Goal: Task Accomplishment & Management: Use online tool/utility

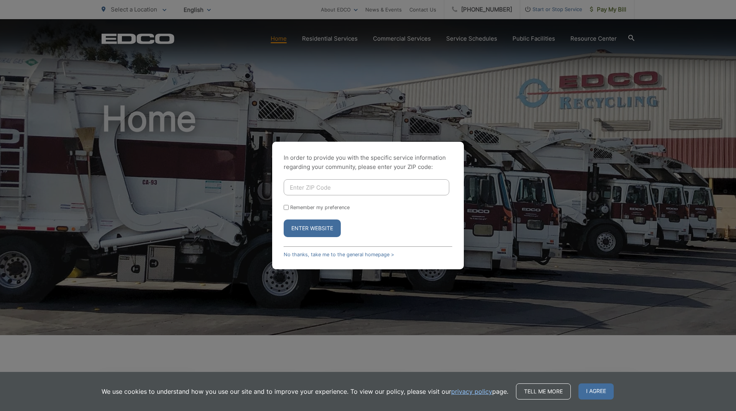
click at [370, 189] on input "Enter ZIP Code" at bounding box center [367, 187] width 166 height 16
click at [370, 186] on input "Enter ZIP Code" at bounding box center [367, 187] width 166 height 16
type input "9"
type input "92127"
click at [335, 229] on button "Enter Website" at bounding box center [312, 229] width 57 height 18
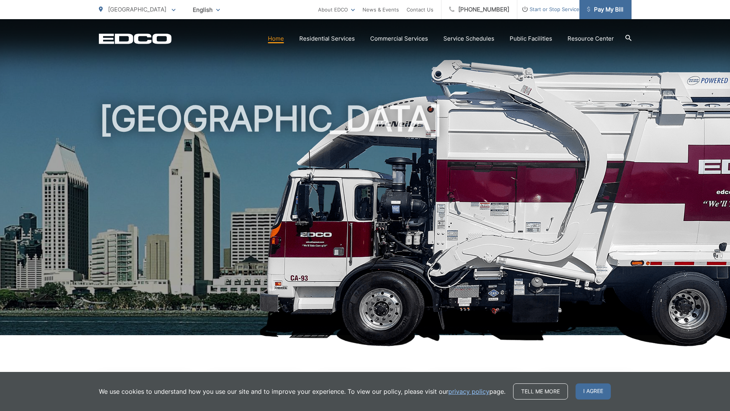
click at [605, 8] on span "Pay My Bill" at bounding box center [605, 9] width 36 height 9
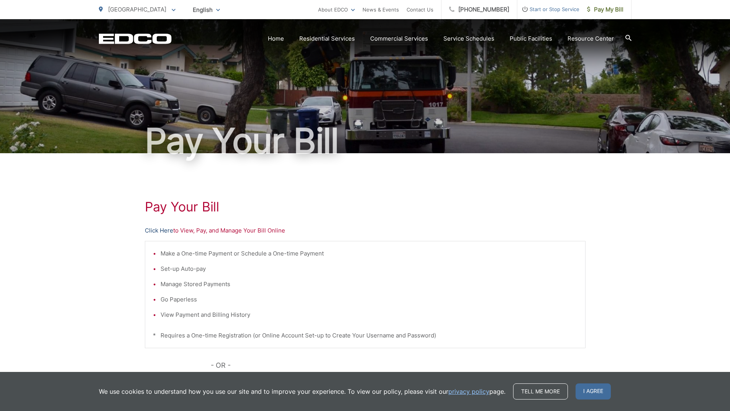
click at [160, 233] on link "Click Here" at bounding box center [159, 230] width 28 height 9
